Goal: Task Accomplishment & Management: Complete application form

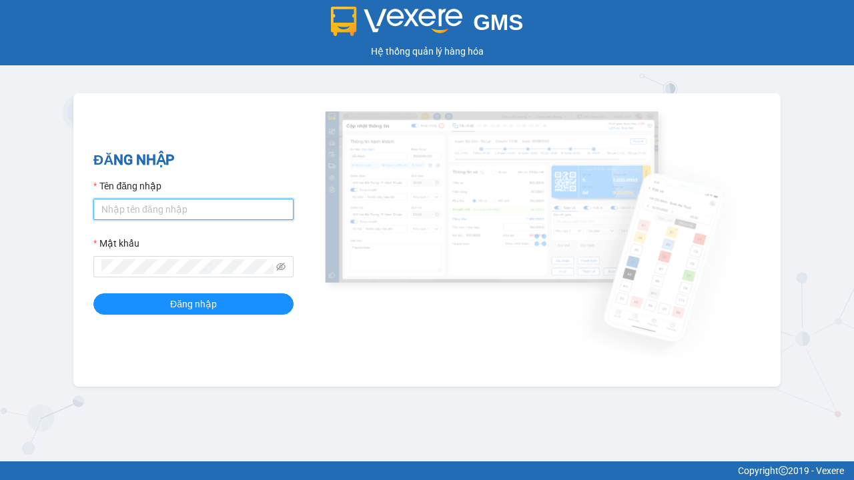
click at [193, 209] on input "Tên đăng nhập" at bounding box center [193, 209] width 200 height 21
type input "ly.xtl"
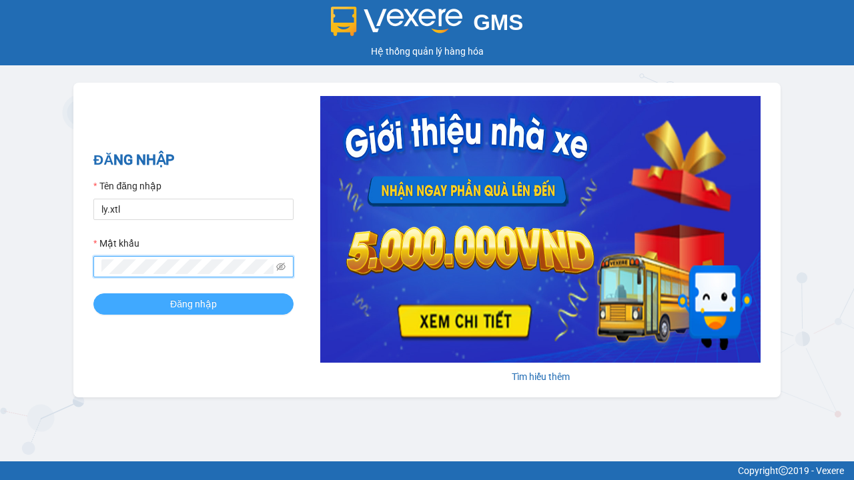
click at [193, 303] on span "Đăng nhập" at bounding box center [193, 304] width 47 height 15
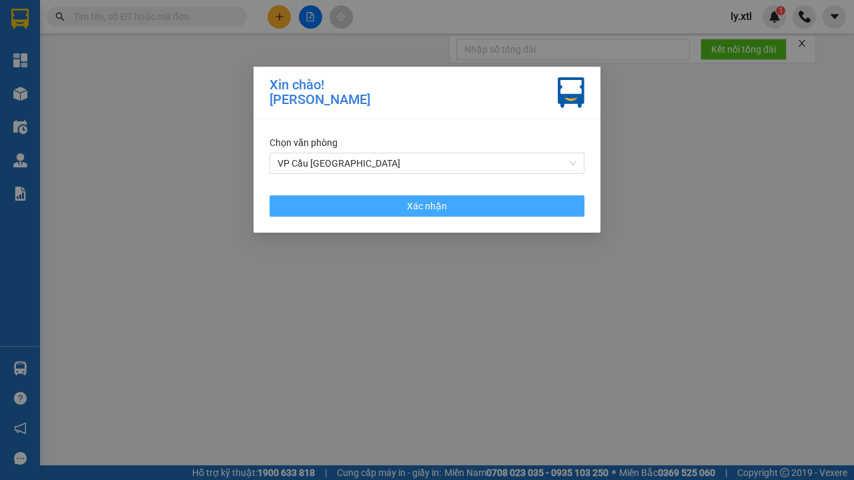
click at [427, 205] on span "Xác nhận" at bounding box center [427, 206] width 40 height 15
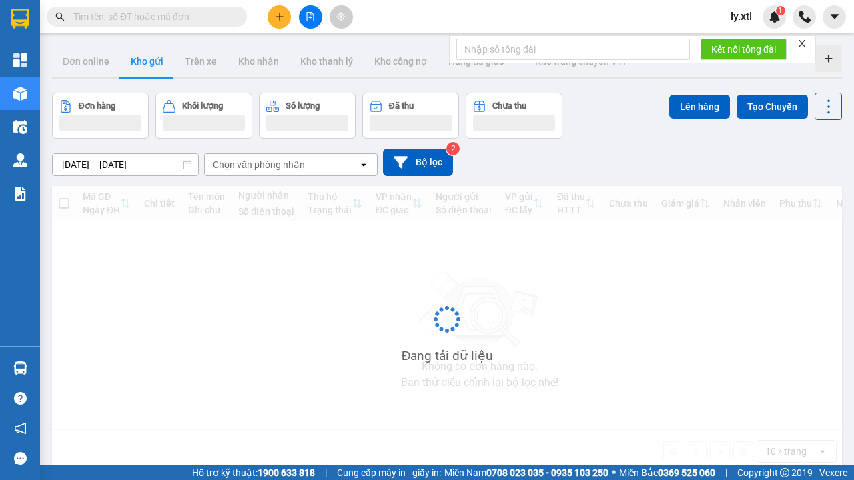
click at [279, 17] on icon "plus" at bounding box center [278, 16] width 7 height 1
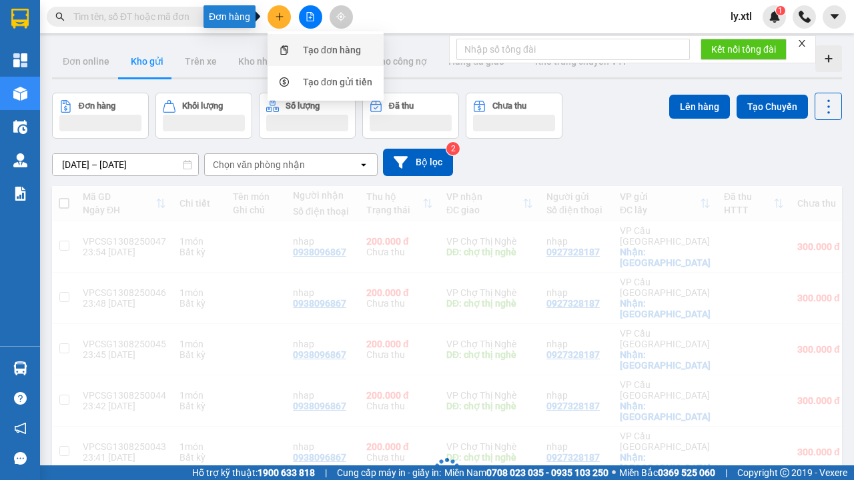
click at [332, 50] on div "Tạo đơn hàng" at bounding box center [332, 50] width 58 height 15
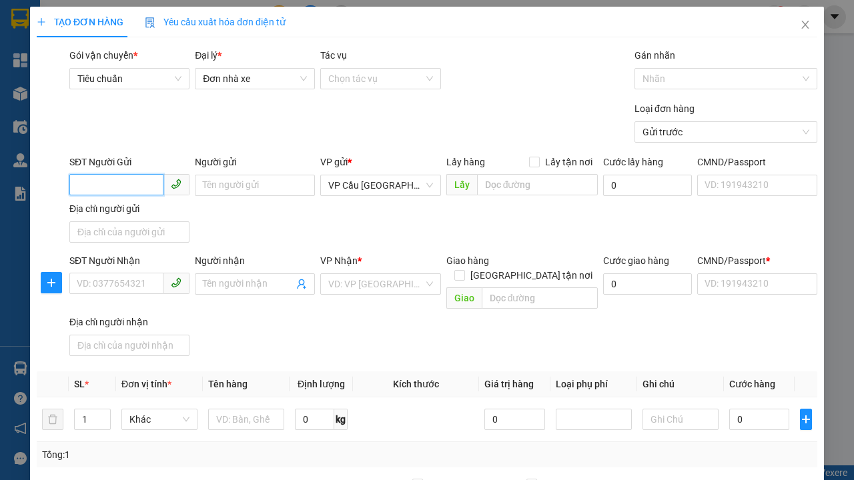
click at [116, 185] on input "SĐT Người Gửi" at bounding box center [116, 184] width 94 height 21
type input "0927328187"
click at [129, 212] on div "0927328187 - nhạp" at bounding box center [129, 212] width 104 height 15
type input "nhạp"
checkbox input "true"
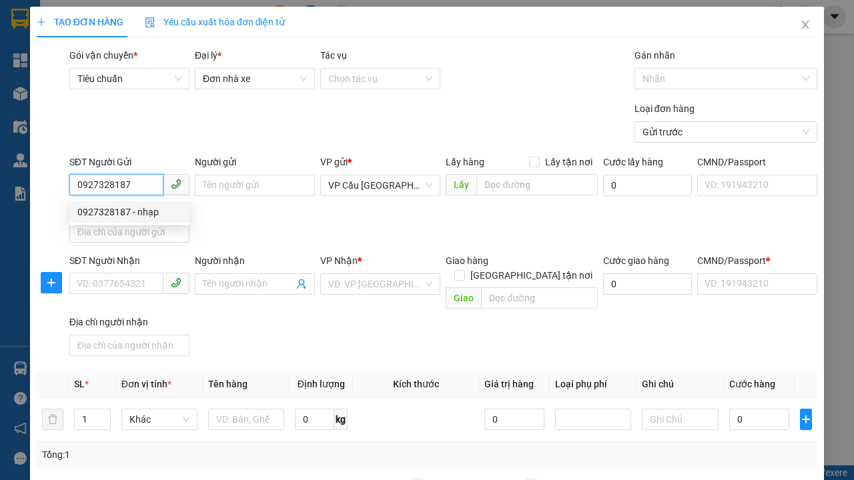
type input "[GEOGRAPHIC_DATA]"
type input "123456789112"
type input "0938096867"
type input "nhap"
type input "chợ thị nghè"
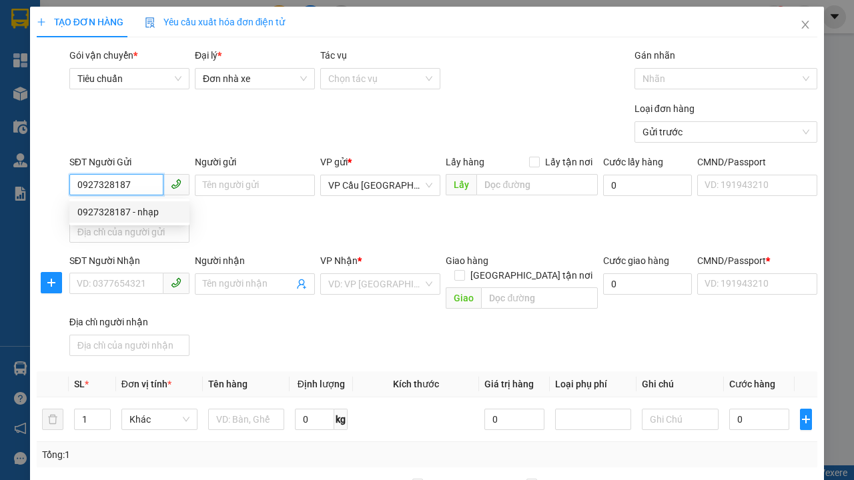
type input "10.000"
type input "123456789456"
type input "200.000"
type input "15.000"
type input "20.000"
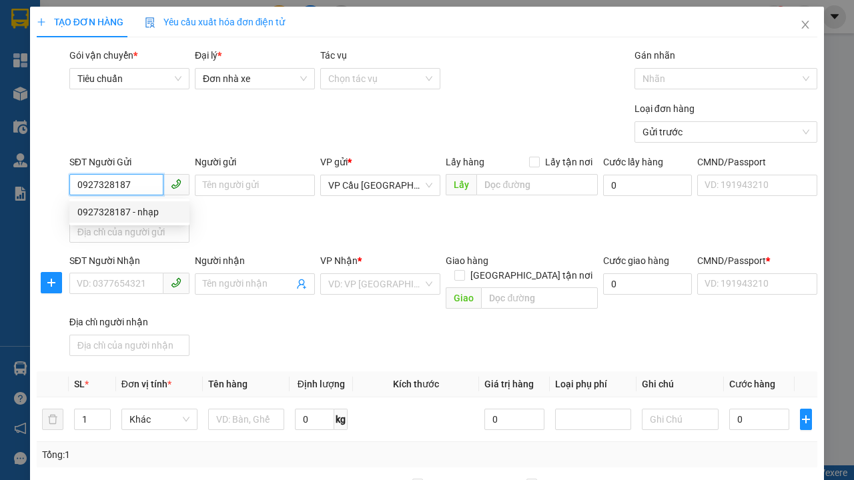
type input "20.000"
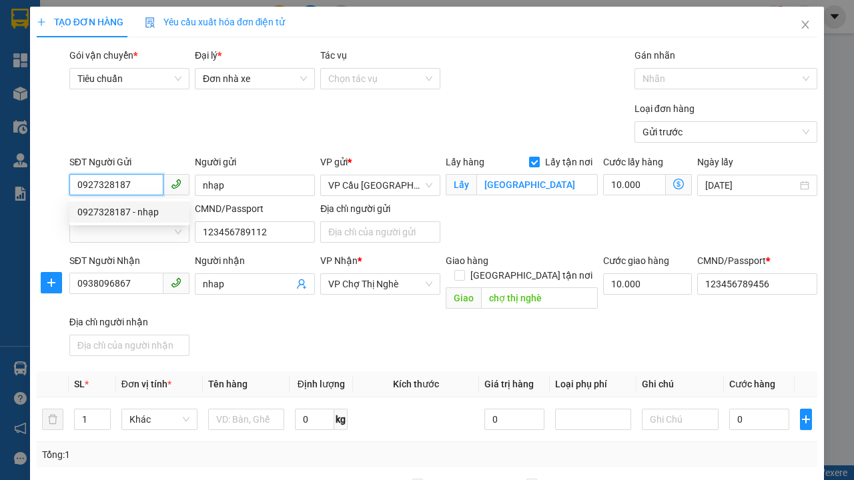
type input "0927328187"
type input "0"
type input "20.000"
type input "0"
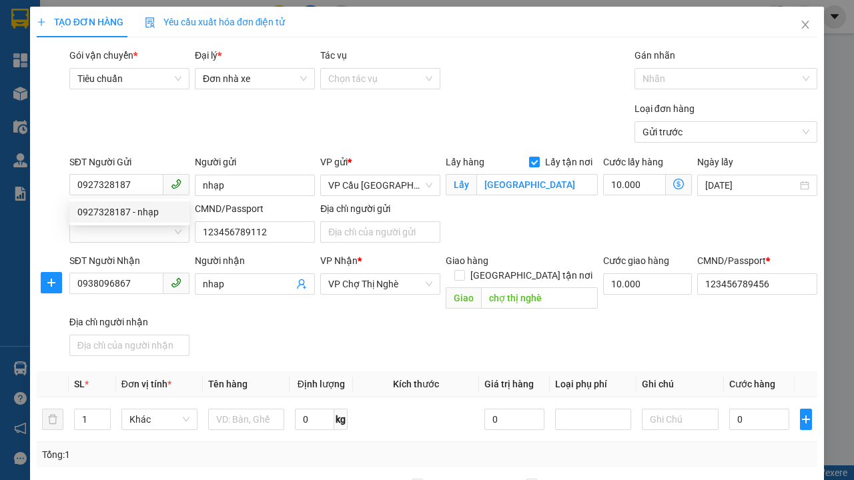
type input "300.000"
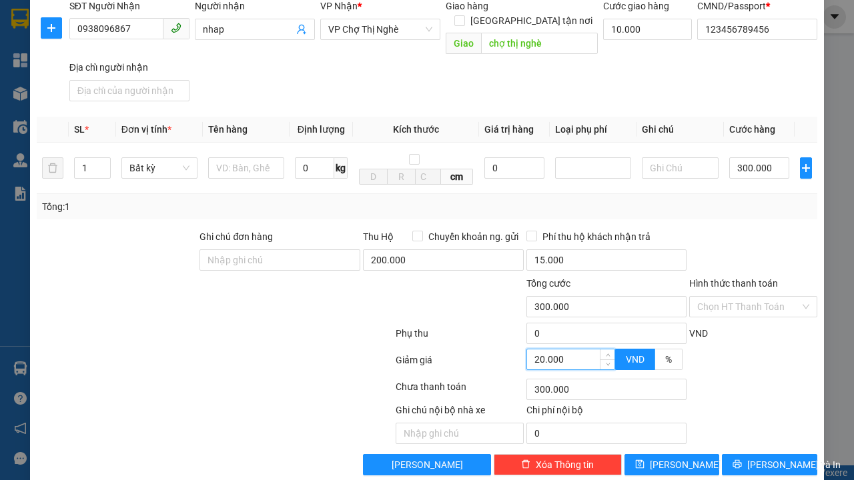
type input "20.000"
click at [672, 458] on span "[PERSON_NAME]" at bounding box center [685, 465] width 71 height 15
